Goal: Task Accomplishment & Management: Use online tool/utility

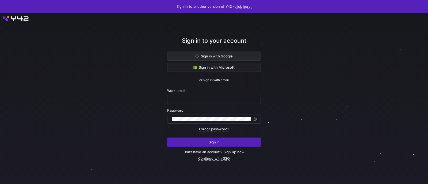
click at [219, 57] on span "Sign in with Google" at bounding box center [213, 56] width 37 height 4
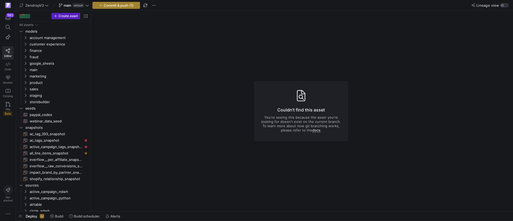
click at [124, 7] on span "Commit & push (1)" at bounding box center [119, 5] width 30 height 4
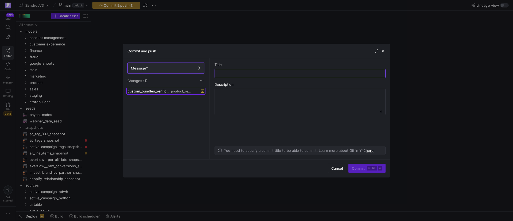
click at [161, 91] on span "custom_bundles_verification.sql" at bounding box center [149, 91] width 42 height 4
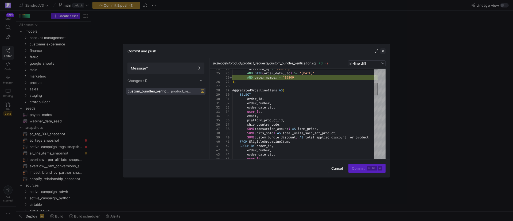
click at [384, 51] on span "button" at bounding box center [382, 50] width 5 height 5
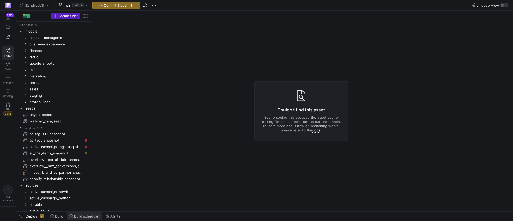
click at [79, 218] on span at bounding box center [84, 216] width 35 height 9
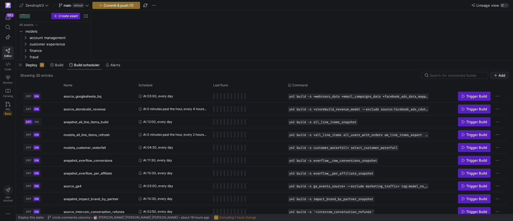
drag, startPoint x: 122, startPoint y: 124, endPoint x: 132, endPoint y: 63, distance: 61.6
click at [139, 60] on div at bounding box center [264, 60] width 497 height 2
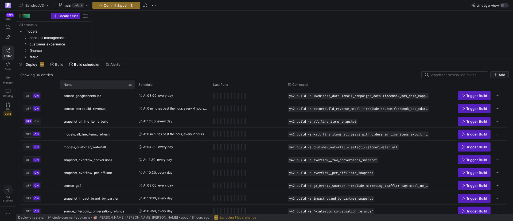
click at [82, 82] on div "Name" at bounding box center [96, 85] width 65 height 6
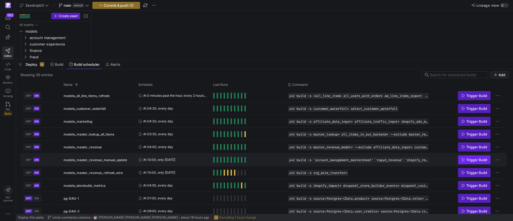
click at [471, 161] on span "Trigger Build" at bounding box center [477, 160] width 21 height 4
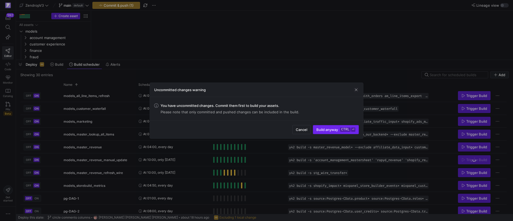
click at [328, 128] on span "Build anyway ctrl ⏎" at bounding box center [336, 130] width 39 height 4
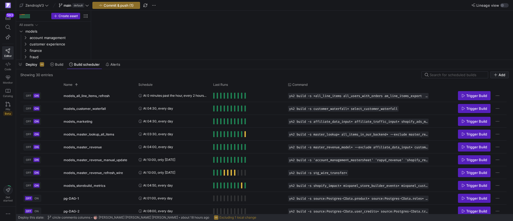
click at [24, 170] on div "OFF ON" at bounding box center [40, 172] width 40 height 13
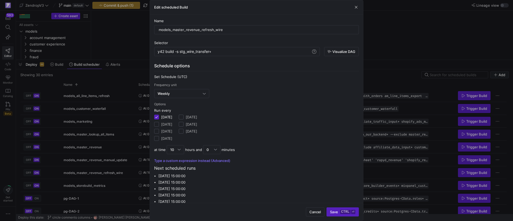
click at [130, 69] on div at bounding box center [256, 110] width 513 height 221
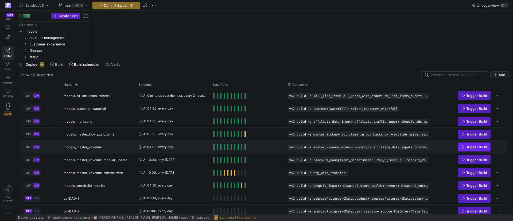
click at [481, 143] on span "Press SPACE to select this row." at bounding box center [475, 147] width 32 height 9
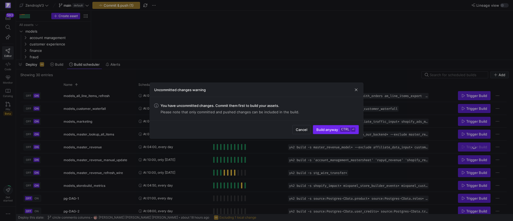
drag, startPoint x: 336, startPoint y: 130, endPoint x: 338, endPoint y: 131, distance: 3.1
click at [337, 130] on span "Build anyway ctrl ⏎" at bounding box center [336, 130] width 39 height 4
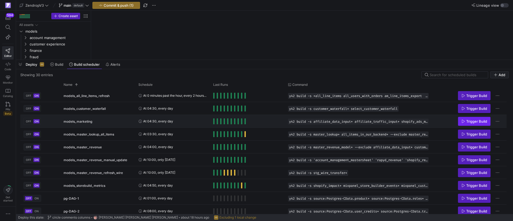
click at [472, 120] on span "Trigger Build" at bounding box center [477, 121] width 21 height 4
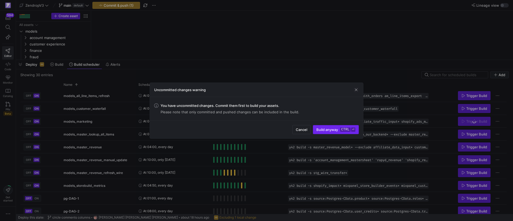
click at [340, 130] on span "Build anyway ctrl ⏎" at bounding box center [336, 130] width 39 height 4
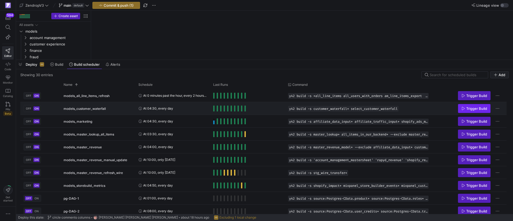
click at [469, 109] on span "Trigger Build" at bounding box center [477, 108] width 21 height 4
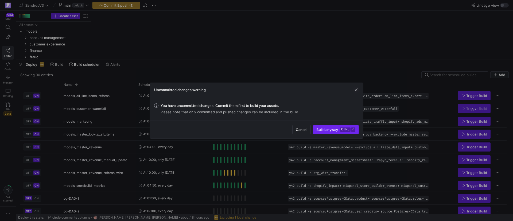
click at [330, 129] on span "Build anyway ctrl ⏎" at bounding box center [336, 130] width 39 height 4
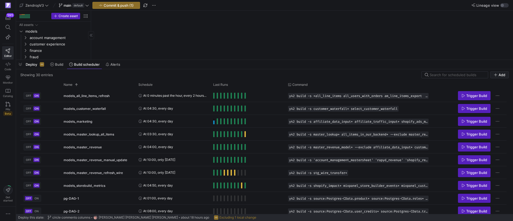
drag, startPoint x: 22, startPoint y: 65, endPoint x: 77, endPoint y: 64, distance: 54.8
click at [22, 65] on span "button" at bounding box center [20, 64] width 9 height 9
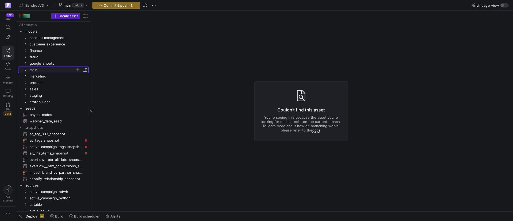
click at [26, 70] on icon "Press SPACE to select this row." at bounding box center [26, 69] width 4 height 3
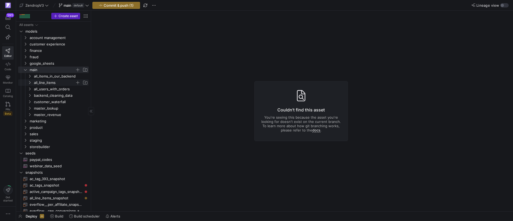
click at [32, 82] on span "all_line_items" at bounding box center [57, 83] width 61 height 6
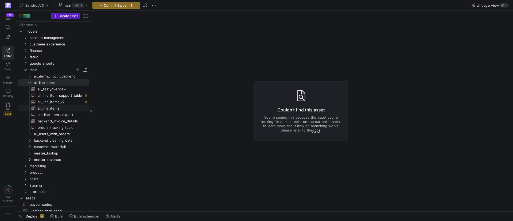
click at [60, 109] on span "all_line_items​​​​​​​​​​" at bounding box center [60, 108] width 45 height 6
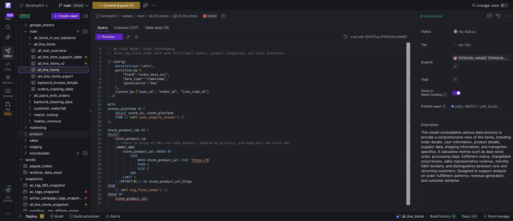
scroll to position [80, 0]
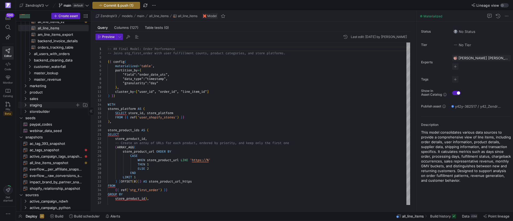
click at [26, 107] on y42-icon "Press SPACE to select this row." at bounding box center [25, 105] width 4 height 4
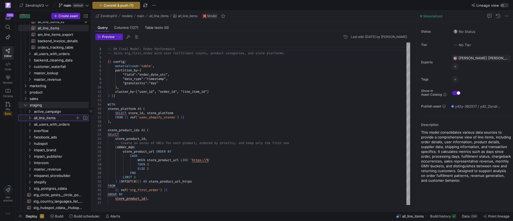
click at [31, 117] on icon "Press SPACE to select this row." at bounding box center [30, 117] width 4 height 3
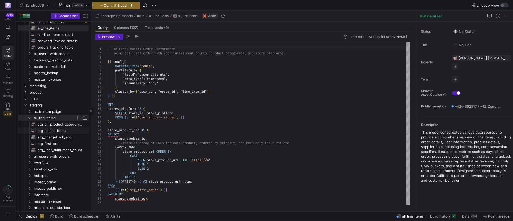
click at [48, 130] on span "stg_all_line_items​​​​​​​​​​" at bounding box center [60, 131] width 45 height 6
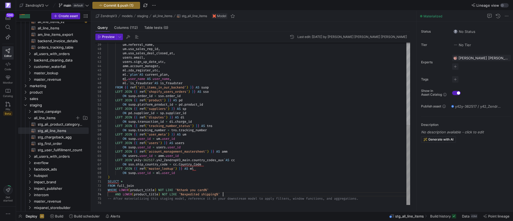
click at [225, 192] on div "um . referral_name , um . usa_sales_rep_id , um . usa_sales_deal_closed_at , us…" at bounding box center [259, 40] width 303 height 329
drag, startPoint x: 223, startPoint y: 195, endPoint x: 220, endPoint y: 191, distance: 4.9
click at [220, 191] on div "um . referral_name , um . usa_sales_rep_id , um . usa_sales_deal_closed_at , us…" at bounding box center [259, 40] width 303 height 329
click at [270, 195] on div "um . referral_name , um . usa_sales_rep_id , um . usa_sales_deal_closed_at , us…" at bounding box center [259, 40] width 303 height 329
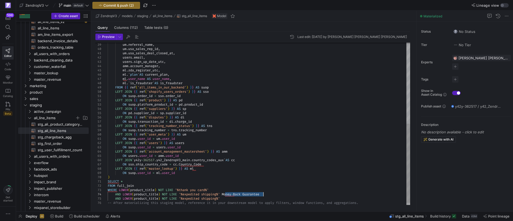
drag, startPoint x: 225, startPoint y: 193, endPoint x: 264, endPoint y: 193, distance: 39.3
click at [264, 193] on div "um . referral_name , um . usa_sales_rep_id , um . usa_sales_deal_closed_at , us…" at bounding box center [259, 43] width 303 height 334
drag, startPoint x: 185, startPoint y: 199, endPoint x: 219, endPoint y: 199, distance: 33.7
click at [219, 199] on div "um . referral_name , um . usa_sales_rep_id , um . usa_sales_deal_closed_at , us…" at bounding box center [259, 43] width 303 height 334
click at [187, 198] on div "um . referral_name , um . usa_sales_rep_id , um . usa_sales_deal_closed_at , us…" at bounding box center [259, 43] width 303 height 334
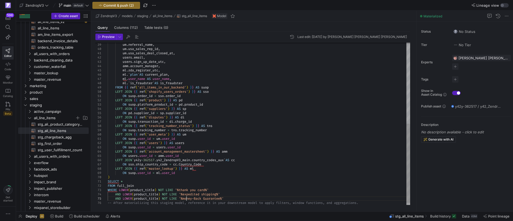
scroll to position [17, 79]
click at [207, 199] on div "um . referral_name , um . usa_sales_rep_id , um . usa_sales_deal_closed_at , us…" at bounding box center [259, 43] width 303 height 334
click at [231, 198] on div "um . referral_name , um . usa_sales_rep_id , um . usa_sales_deal_closed_at , us…" at bounding box center [259, 43] width 303 height 334
drag, startPoint x: 230, startPoint y: 199, endPoint x: 226, endPoint y: 195, distance: 4.9
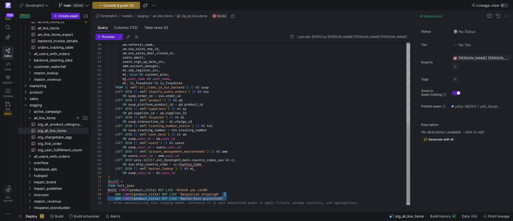
click at [226, 195] on div "um . referral_name , um . usa_sales_rep_id , um . usa_sales_deal_closed_at , us…" at bounding box center [259, 43] width 303 height 334
click at [234, 199] on div "um . referral_name , um . usa_sales_rep_id , um . usa_sales_deal_closed_at , us…" at bounding box center [259, 43] width 303 height 334
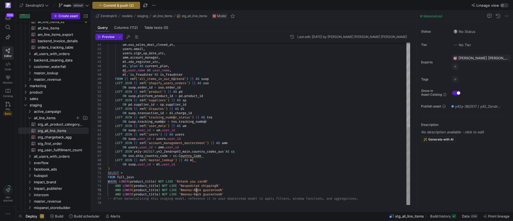
click at [196, 190] on div "um . usa_sales_deal_closed_at , users . email , users . sign_up_date_utc , amm …" at bounding box center [259, 36] width 303 height 338
click at [231, 196] on div "um . usa_sales_deal_closed_at , users . email , users . sign_up_date_utc , amm …" at bounding box center [259, 36] width 303 height 338
drag, startPoint x: 185, startPoint y: 194, endPoint x: 223, endPoint y: 194, distance: 38.2
click at [223, 194] on div "um . usa_sales_deal_closed_at , users . email , users . sign_up_date_utc , amm …" at bounding box center [259, 36] width 303 height 338
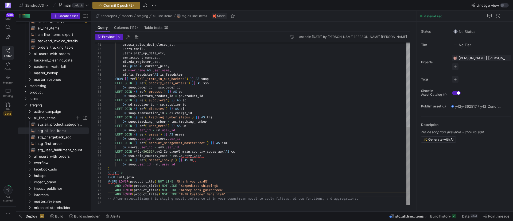
click at [188, 193] on div "um . usa_sales_deal_closed_at , users . email , users . sign_up_date_utc , amm …" at bounding box center [259, 36] width 303 height 338
click at [194, 194] on div "um . usa_sales_deal_closed_at , users . email , users . sign_up_date_utc , amm …" at bounding box center [259, 36] width 303 height 338
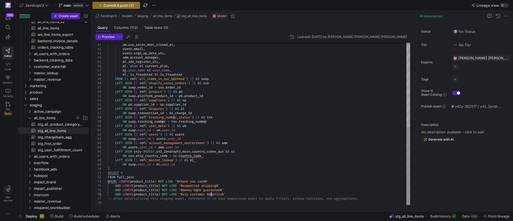
click at [212, 193] on div "um . usa_sales_deal_closed_at , users . email , users . sign_up_date_utc , amm …" at bounding box center [259, 36] width 303 height 338
click at [248, 195] on div "um . usa_sales_deal_closed_at , users . email , users . sign_up_date_utc , amm …" at bounding box center [259, 36] width 303 height 338
type textarea "SELECT * FROM full_join WHERE LOWER(product_title) NOT LIKE '%thank you card%' …"
click at [433, 218] on span "Build history" at bounding box center [440, 216] width 21 height 4
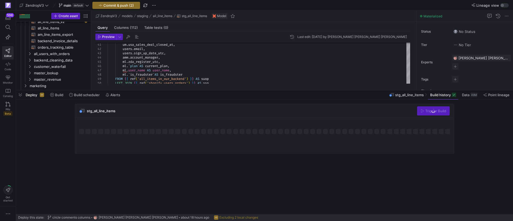
drag, startPoint x: 161, startPoint y: 123, endPoint x: 164, endPoint y: 90, distance: 33.3
click at [164, 90] on div at bounding box center [264, 90] width 497 height 2
click at [128, 3] on span "Commit & push (2)" at bounding box center [118, 5] width 30 height 4
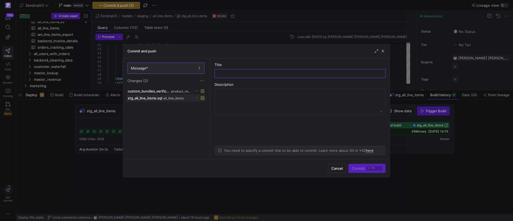
click at [197, 98] on icon at bounding box center [196, 97] width 3 height 3
click at [187, 92] on div at bounding box center [256, 110] width 513 height 221
click at [197, 90] on icon at bounding box center [196, 90] width 3 height 3
click at [202, 105] on span "Discard" at bounding box center [205, 106] width 12 height 4
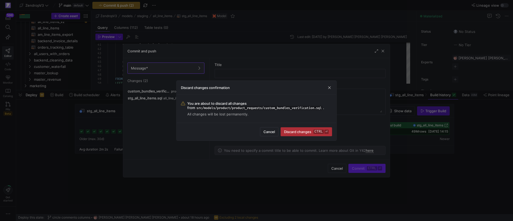
click at [296, 129] on span "submit" at bounding box center [306, 132] width 51 height 9
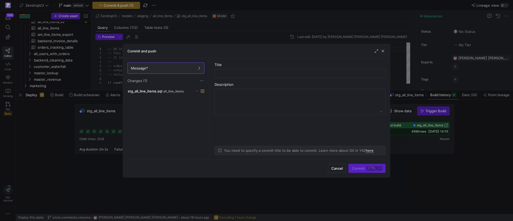
click at [185, 117] on div "stg_all_line_items.sql all_line_items" at bounding box center [165, 123] width 79 height 70
click at [173, 94] on span at bounding box center [166, 91] width 79 height 6
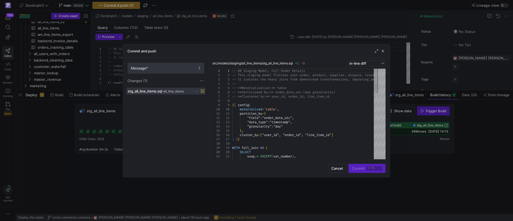
click at [167, 67] on span "Message*" at bounding box center [166, 68] width 70 height 4
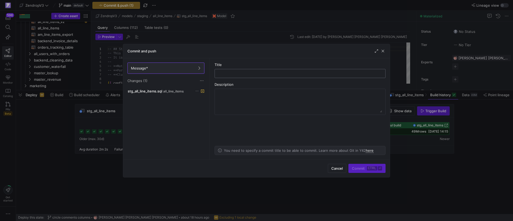
click at [246, 72] on input "text" at bounding box center [300, 73] width 162 height 4
paste input "VIP Customer Benefits"
drag, startPoint x: 259, startPoint y: 74, endPoint x: 208, endPoint y: 73, distance: 50.5
click at [208, 73] on as-split "Message* Changes (1) stg_all_line_items.sql all_line_items Title VIP Customer B…" at bounding box center [256, 108] width 267 height 101
type input "excluding adjust"
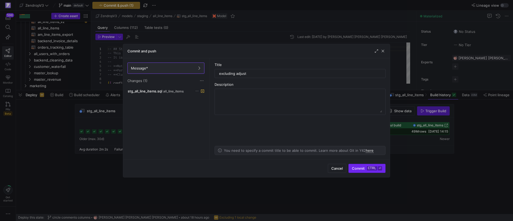
click at [365, 168] on span "Commit ctrl ⏎" at bounding box center [367, 168] width 30 height 4
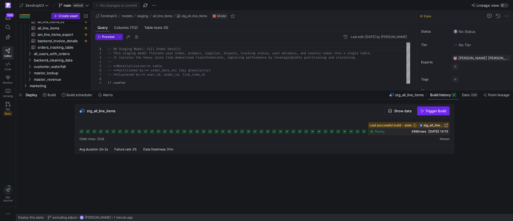
click at [431, 114] on span "button" at bounding box center [434, 111] width 32 height 9
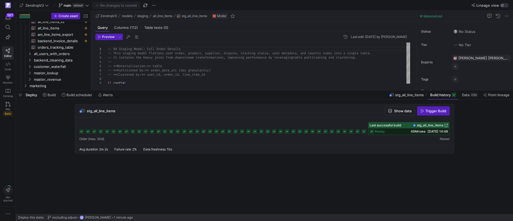
drag, startPoint x: 21, startPoint y: 94, endPoint x: 128, endPoint y: 126, distance: 111.5
click at [21, 94] on span "button" at bounding box center [20, 94] width 9 height 9
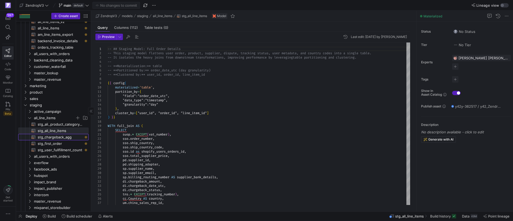
click at [61, 136] on span "stg_chargeback_agg​​​​​​​​​​" at bounding box center [60, 137] width 45 height 6
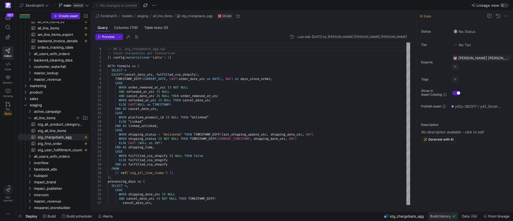
click at [447, 218] on span "Build history" at bounding box center [440, 216] width 21 height 4
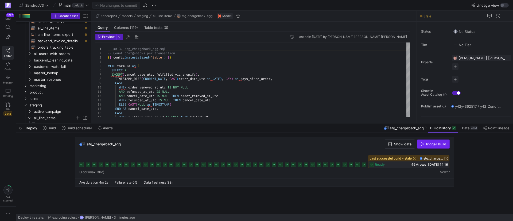
click at [431, 145] on span "Trigger Build" at bounding box center [436, 144] width 21 height 4
drag, startPoint x: 21, startPoint y: 126, endPoint x: 44, endPoint y: 94, distance: 39.3
click at [21, 126] on span "button" at bounding box center [20, 128] width 9 height 9
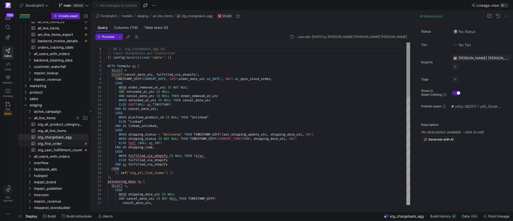
click at [58, 144] on span "stg_first_order​​​​​​​​​​" at bounding box center [60, 144] width 45 height 6
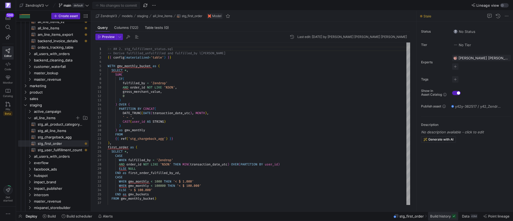
click at [440, 213] on span at bounding box center [443, 216] width 30 height 9
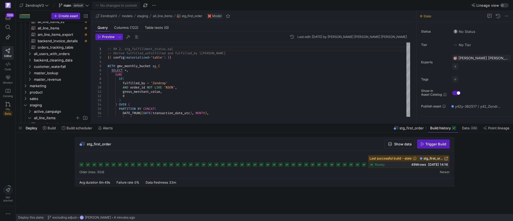
click at [433, 144] on span "Trigger Build" at bounding box center [436, 144] width 21 height 4
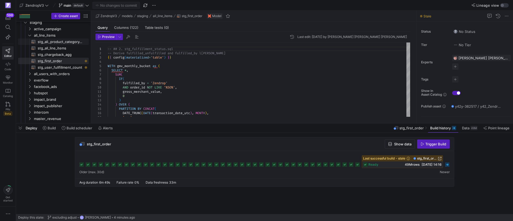
scroll to position [160, 0]
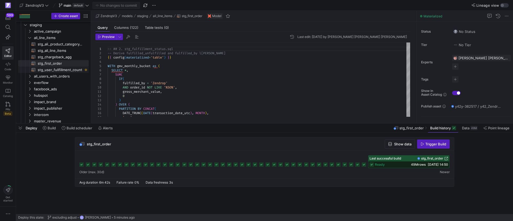
drag, startPoint x: 62, startPoint y: 68, endPoint x: 66, endPoint y: 69, distance: 3.8
click at [62, 68] on span "stg_user_fullfillment_count​​​​​​​​​​" at bounding box center [60, 70] width 45 height 6
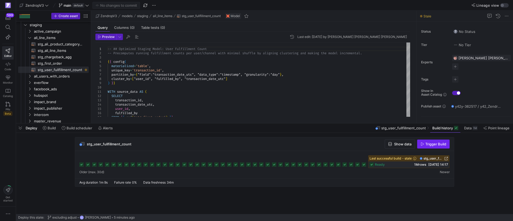
click at [426, 146] on span "Trigger Build" at bounding box center [436, 144] width 21 height 4
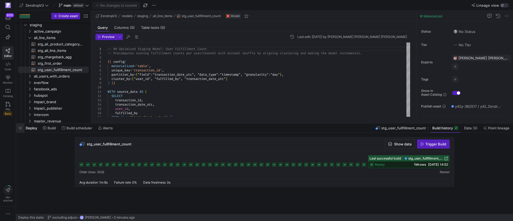
click at [22, 129] on span "button" at bounding box center [20, 128] width 9 height 9
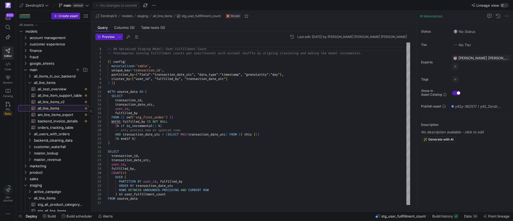
click at [59, 107] on span "all_line_items​​​​​​​​​​" at bounding box center [60, 108] width 45 height 6
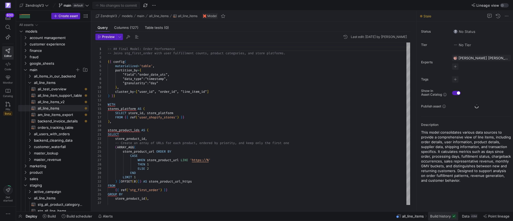
click at [436, 217] on span "Build history" at bounding box center [440, 216] width 21 height 4
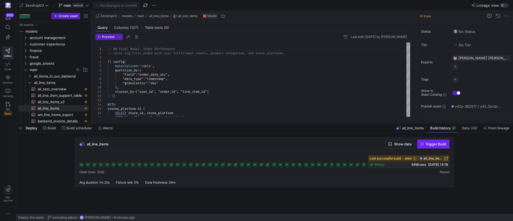
click at [429, 147] on span "button" at bounding box center [434, 144] width 32 height 9
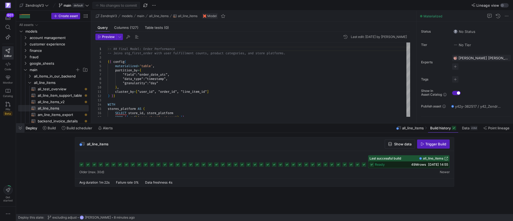
click at [21, 128] on span "button" at bounding box center [20, 128] width 9 height 9
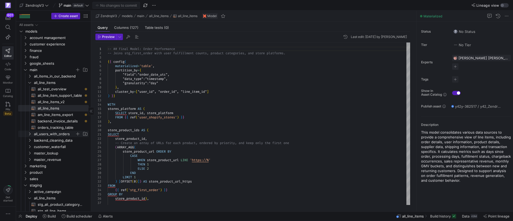
click at [31, 133] on icon "Press SPACE to select this row." at bounding box center [30, 133] width 4 height 3
click at [55, 141] on span "all_users_with_orders​​​​​​​​​​" at bounding box center [60, 140] width 45 height 6
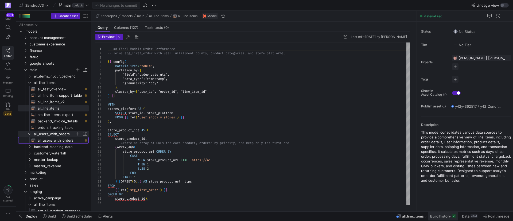
type textarea "{{ config( materialized='table', partition_by={ "field": "sign_up_date_utc", "d…"
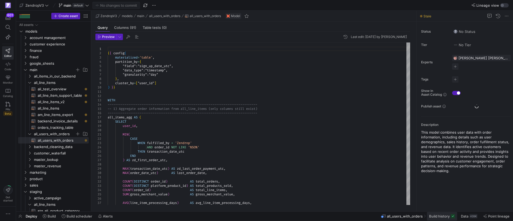
click at [447, 216] on span "Build history" at bounding box center [439, 216] width 21 height 4
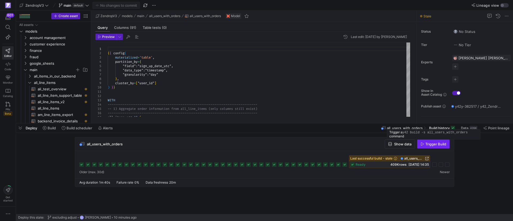
click at [427, 143] on span "Trigger Build" at bounding box center [436, 144] width 21 height 4
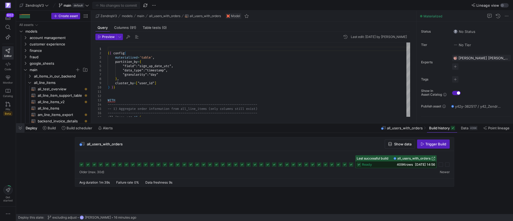
click at [18, 129] on span "button" at bounding box center [20, 128] width 9 height 9
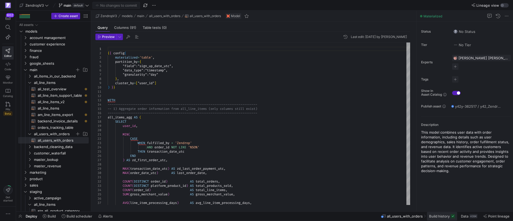
click at [442, 218] on button "Build history" at bounding box center [442, 216] width 31 height 9
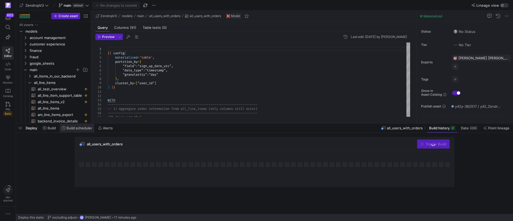
click at [73, 125] on span at bounding box center [77, 128] width 35 height 9
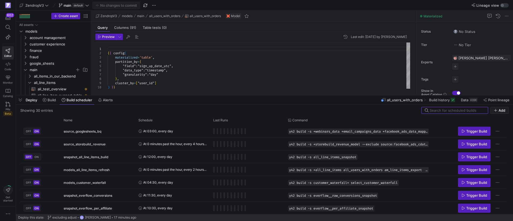
drag, startPoint x: 84, startPoint y: 124, endPoint x: 96, endPoint y: 78, distance: 46.6
click at [106, 94] on div at bounding box center [264, 95] width 497 height 2
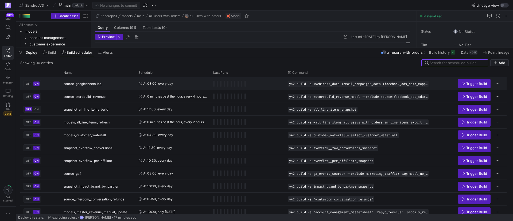
click at [95, 78] on span "source_googlesheets_bq" at bounding box center [83, 84] width 38 height 13
click at [107, 70] on div "Name" at bounding box center [96, 73] width 65 height 6
